Goal: Check status: Check status

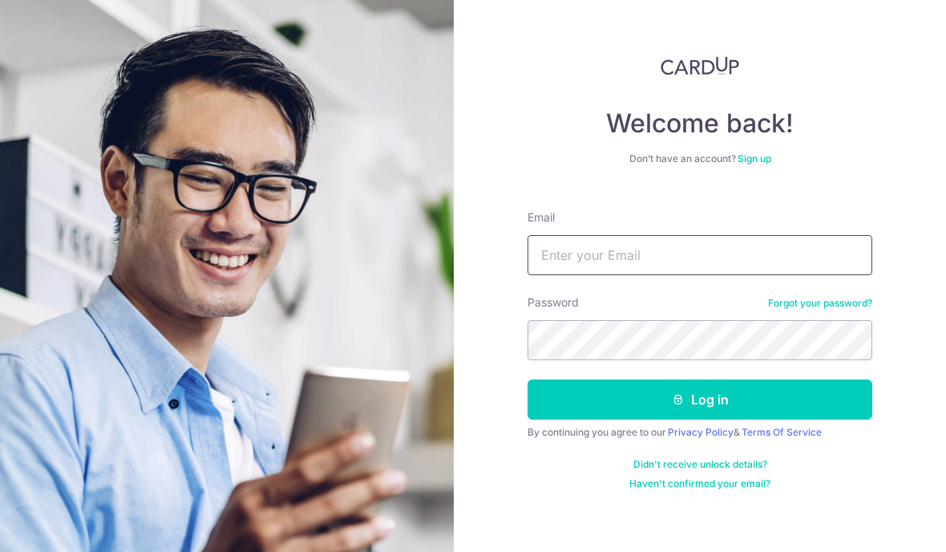
click at [699, 251] on input "Email" at bounding box center [700, 255] width 345 height 40
type input "[EMAIL_ADDRESS][DOMAIN_NAME]"
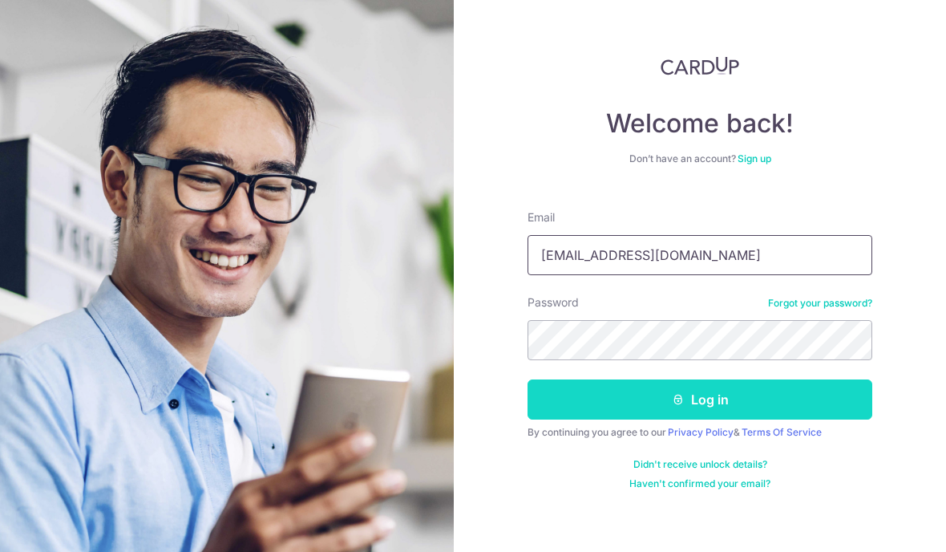
click at [689, 399] on button "Log in" at bounding box center [700, 399] width 345 height 40
click at [682, 392] on button "Log in" at bounding box center [700, 399] width 345 height 40
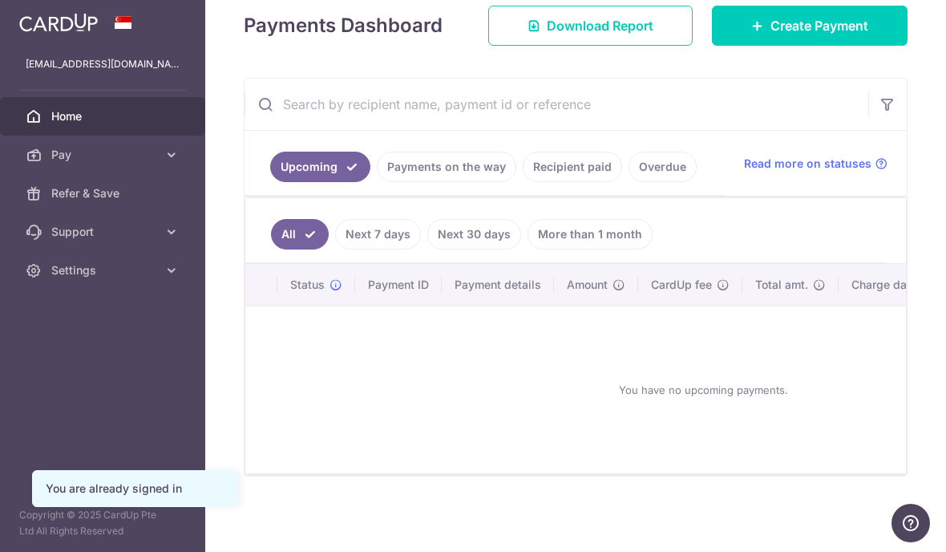
scroll to position [233, 0]
click at [377, 182] on link "Payments on the way" at bounding box center [447, 167] width 140 height 30
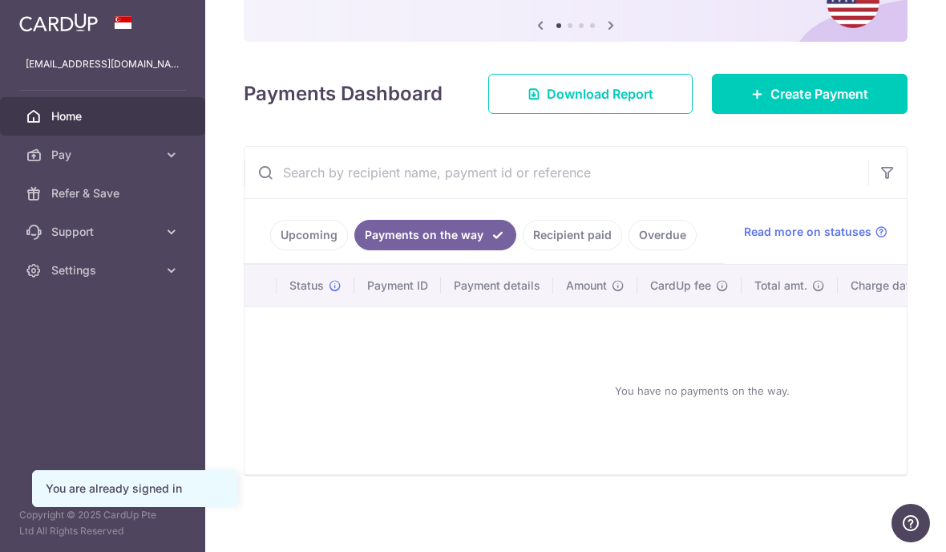
click at [523, 250] on link "Recipient paid" at bounding box center [572, 235] width 99 height 30
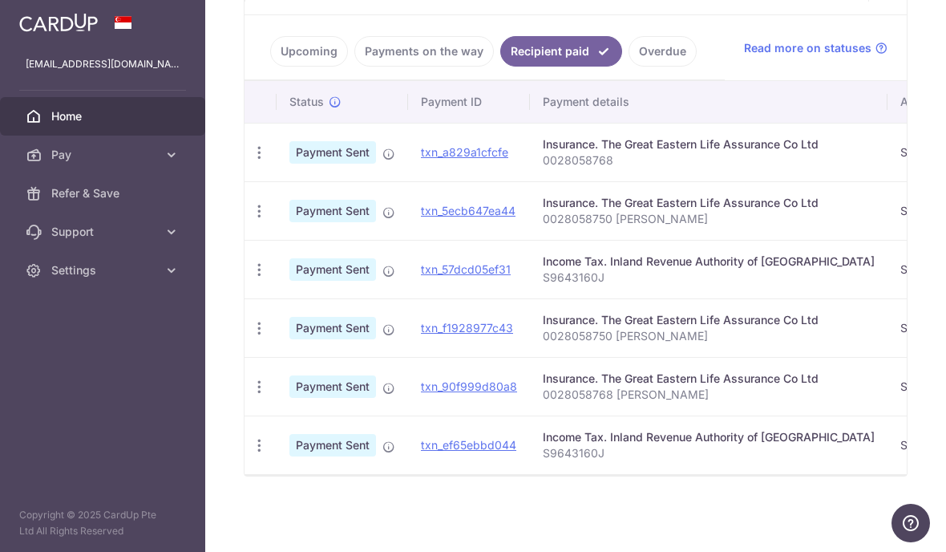
scroll to position [0, 0]
